Goal: Check status

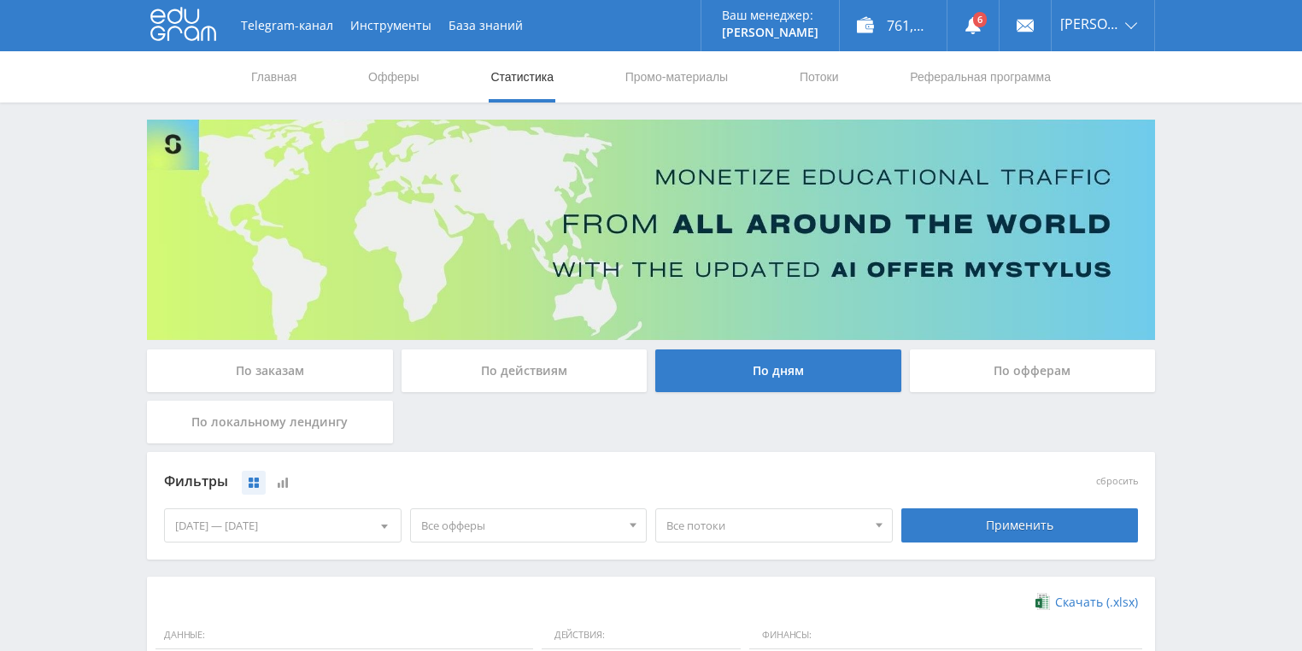
scroll to position [410, 0]
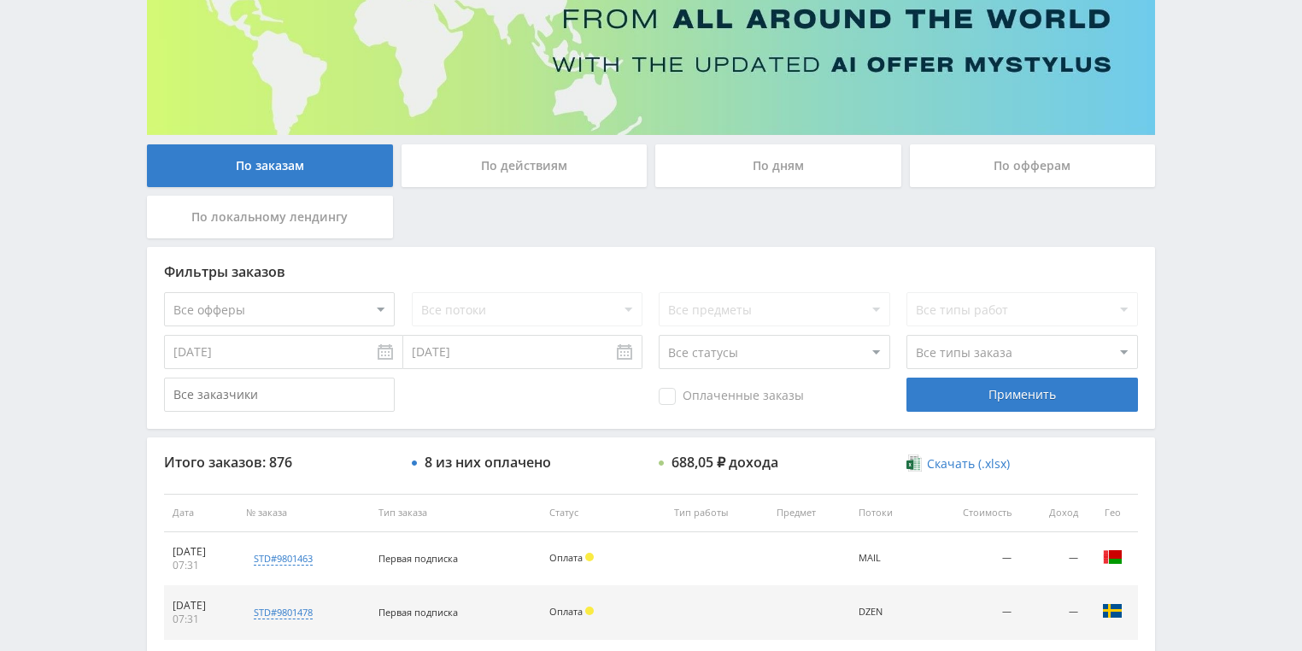
click at [481, 166] on div "По действиям" at bounding box center [524, 165] width 246 height 43
click at [0, 0] on input "По действиям" at bounding box center [0, 0] width 0 height 0
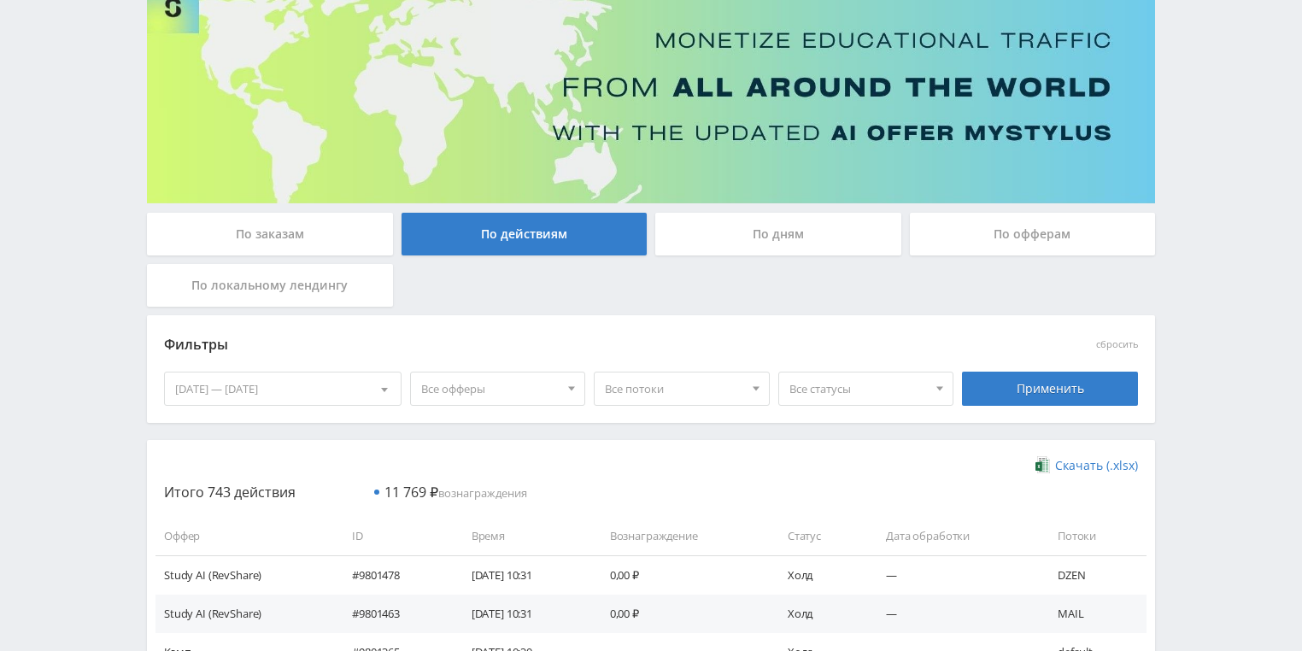
click at [769, 241] on div "По дням" at bounding box center [778, 234] width 246 height 43
click at [0, 0] on input "По дням" at bounding box center [0, 0] width 0 height 0
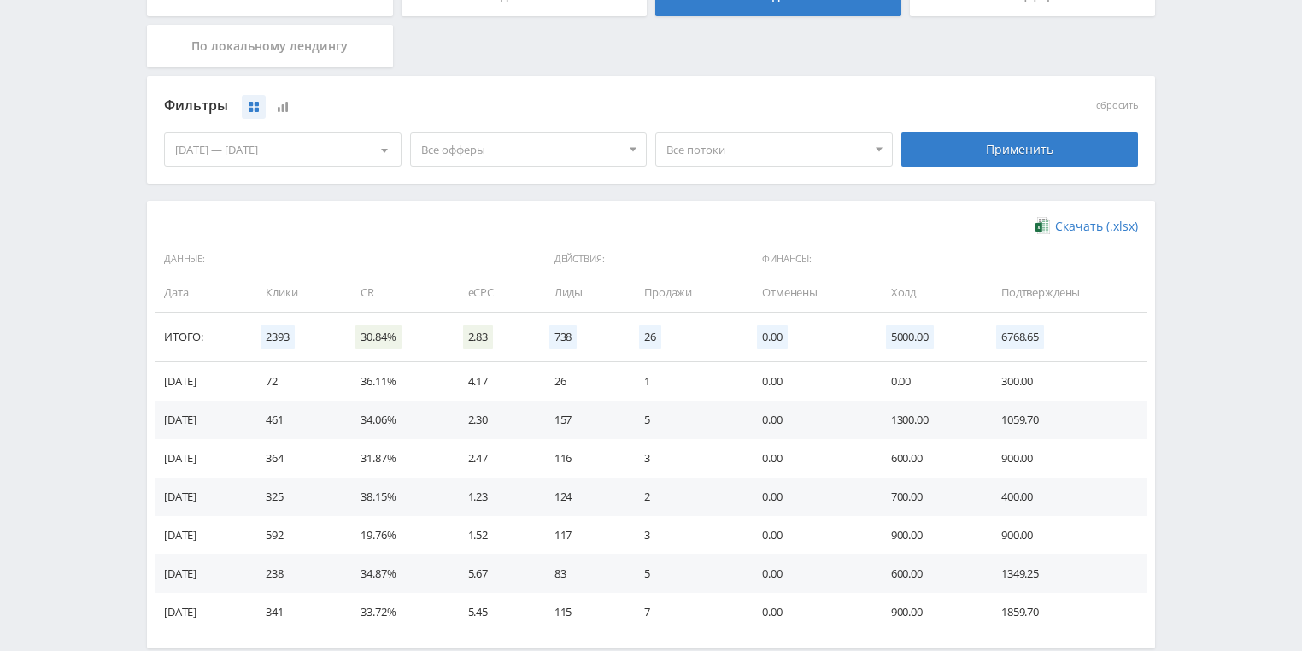
scroll to position [410, 0]
